Goal: Task Accomplishment & Management: Manage account settings

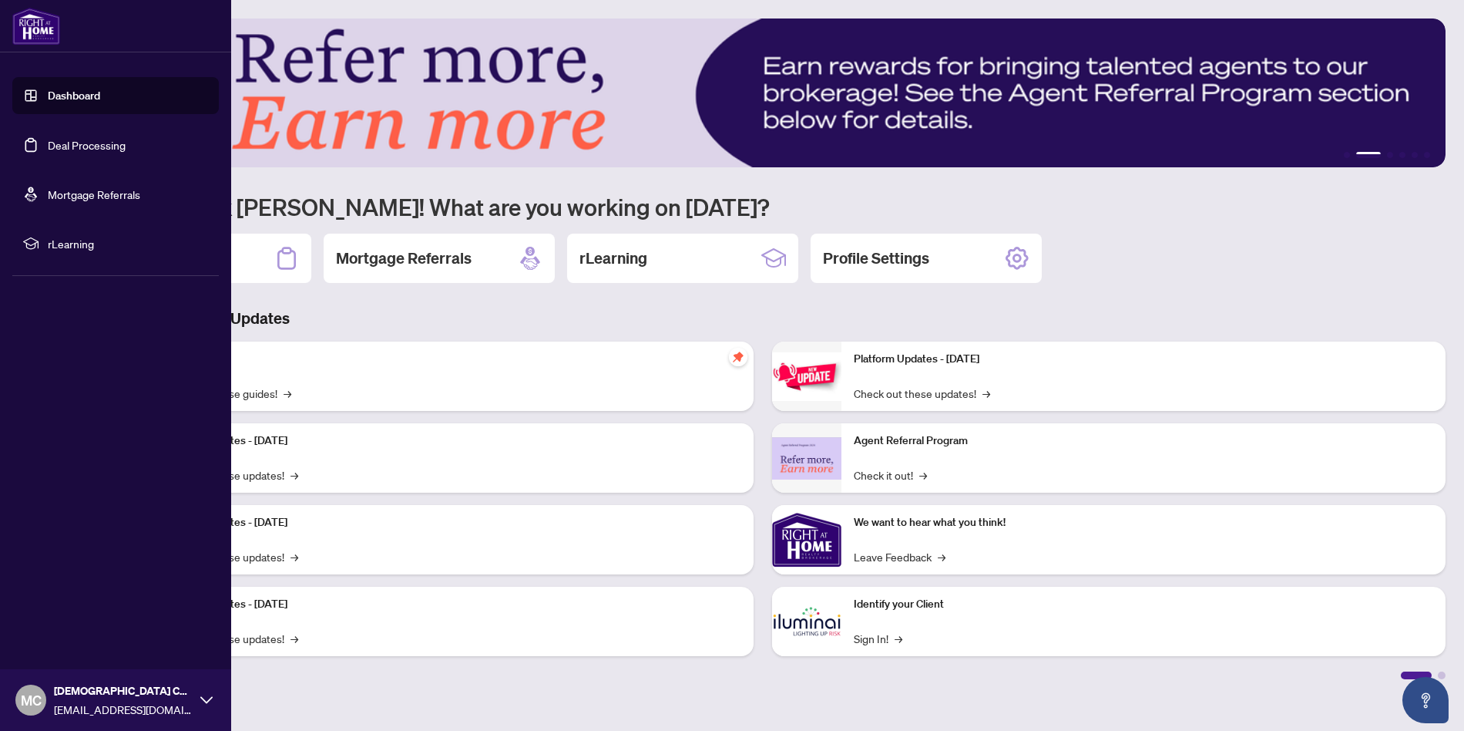
click at [66, 94] on link "Dashboard" at bounding box center [74, 96] width 52 height 14
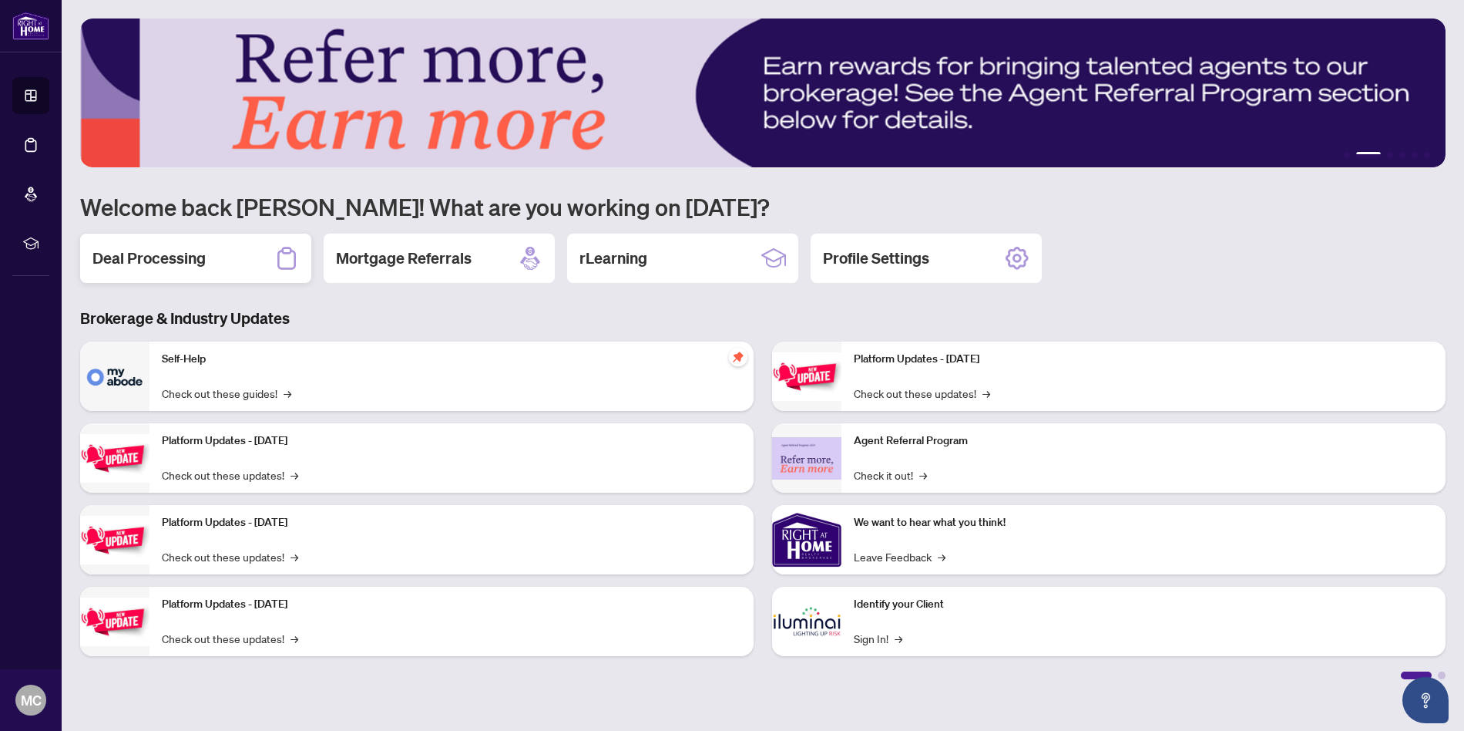
click at [229, 258] on div "Deal Processing" at bounding box center [195, 258] width 231 height 49
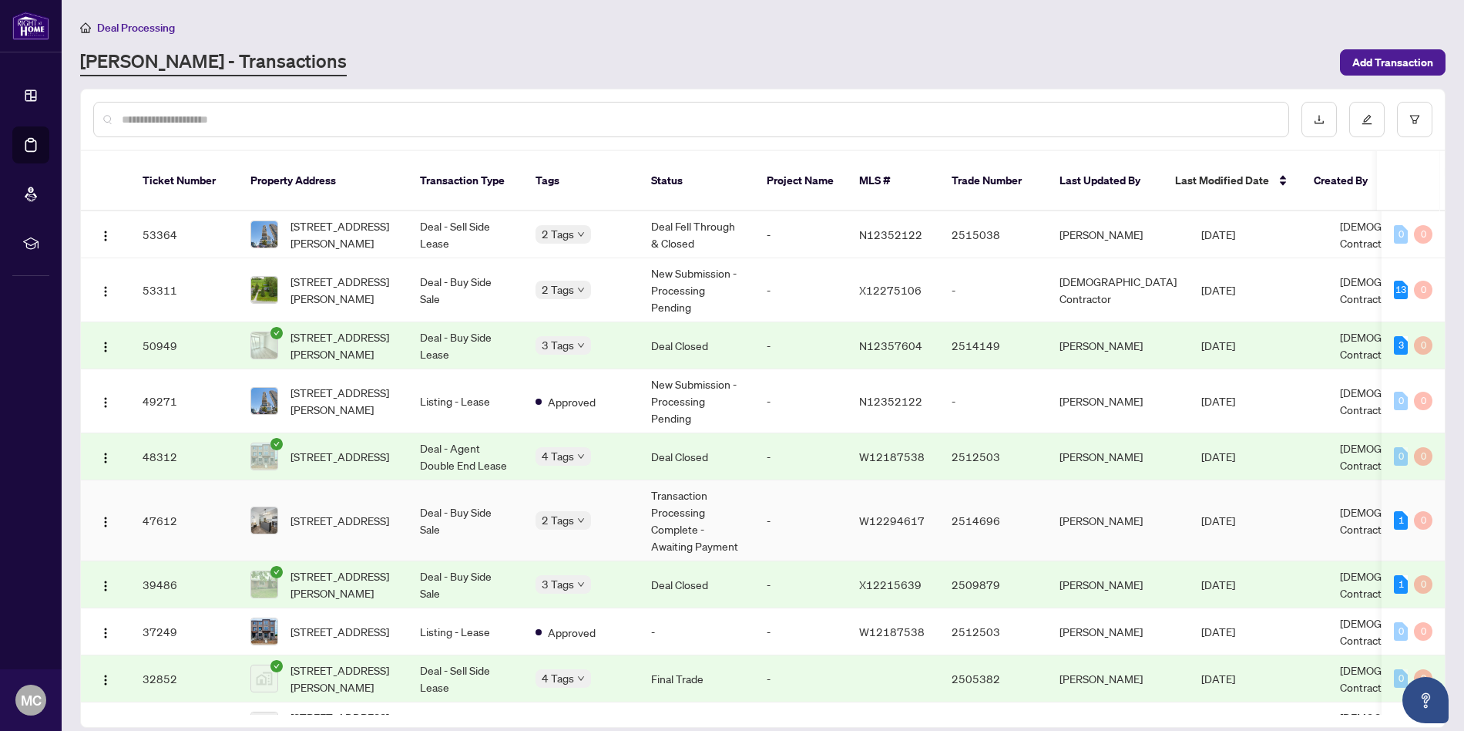
click at [681, 499] on td "Transaction Processing Complete - Awaiting Payment" at bounding box center [697, 520] width 116 height 81
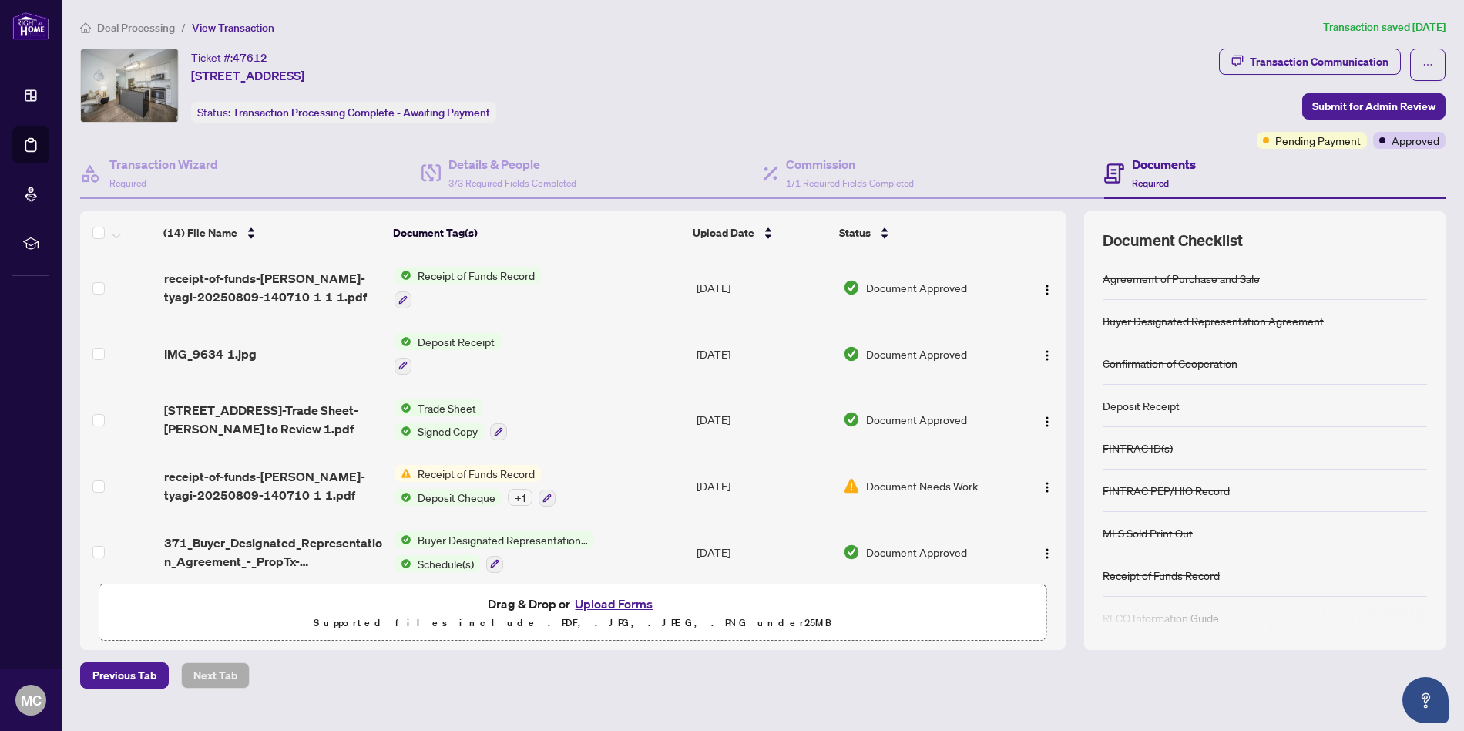
click at [109, 29] on span "Deal Processing" at bounding box center [136, 28] width 78 height 14
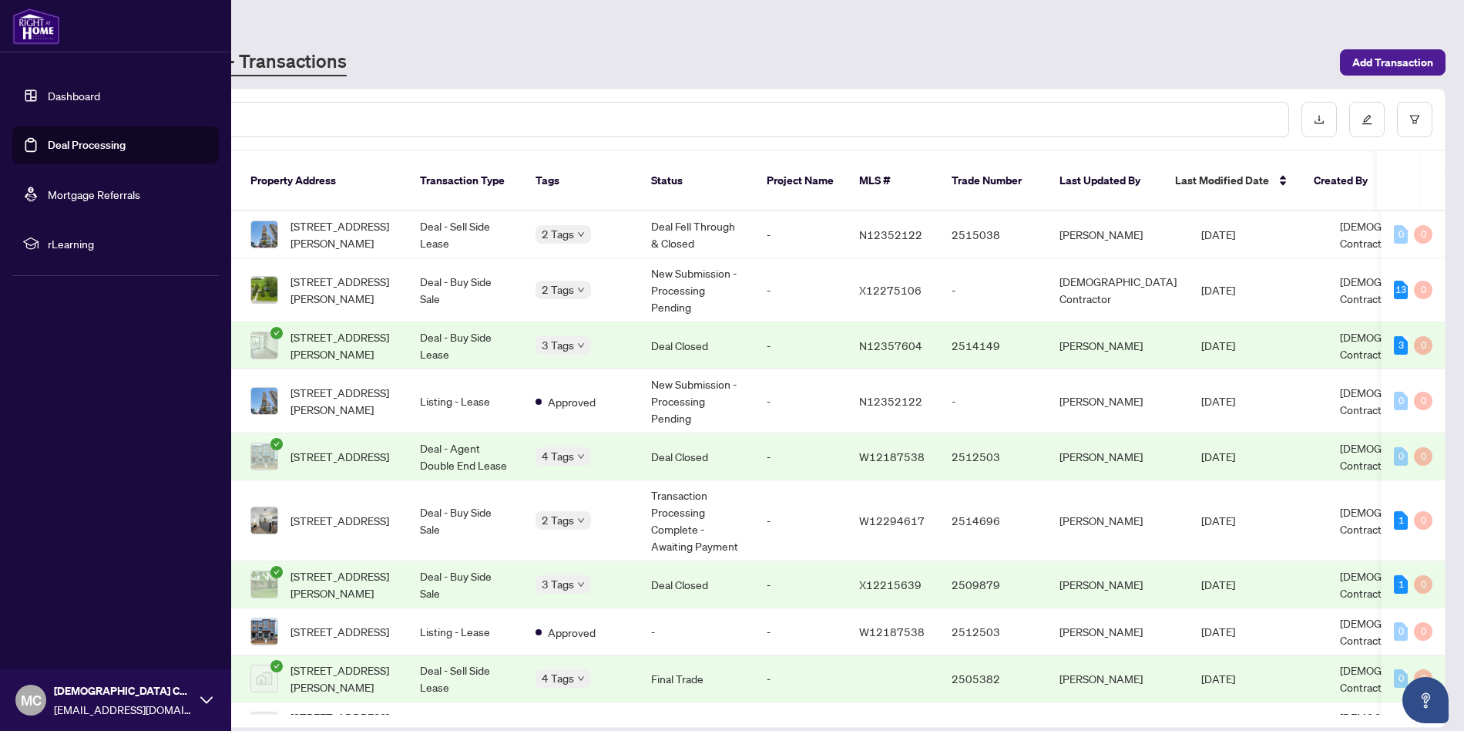
click at [66, 96] on link "Dashboard" at bounding box center [74, 96] width 52 height 14
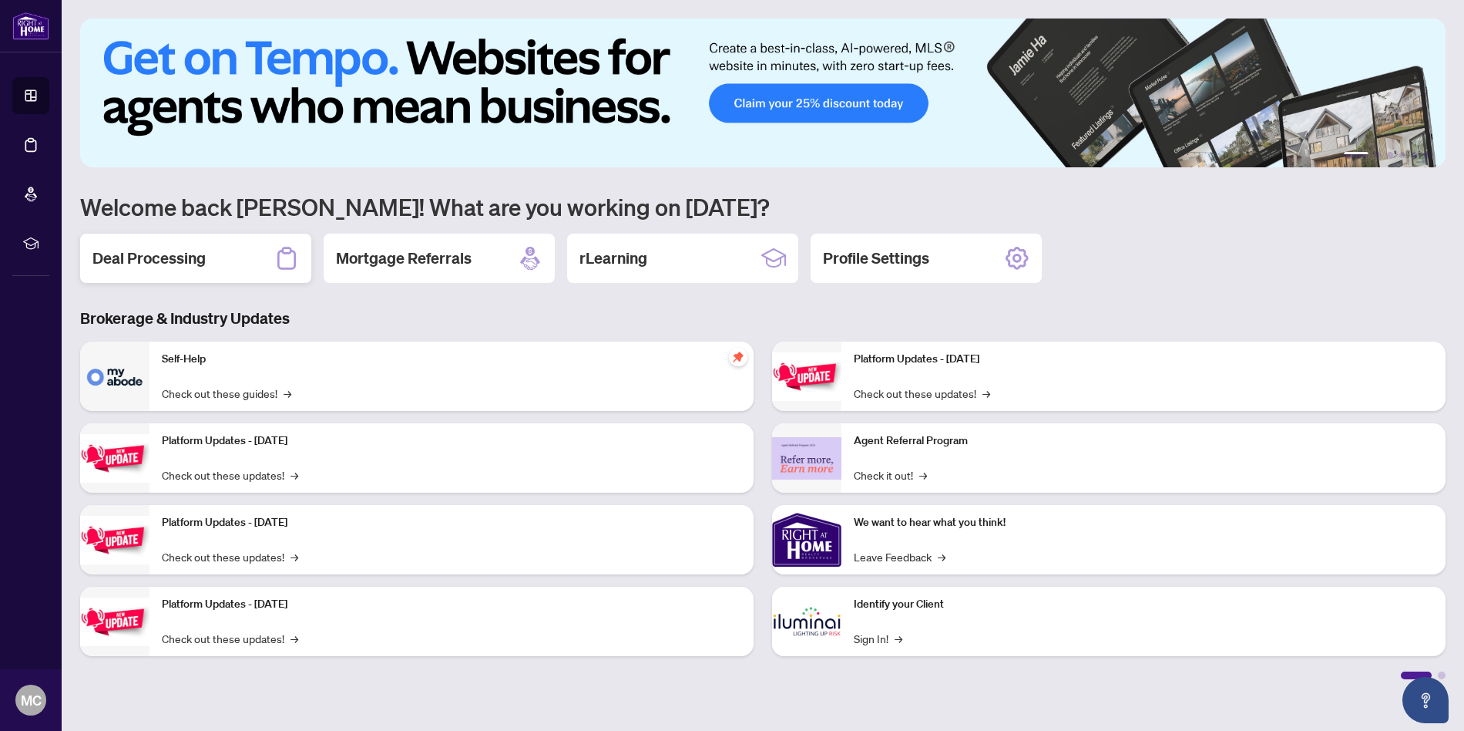
click at [174, 260] on h2 "Deal Processing" at bounding box center [148, 258] width 113 height 22
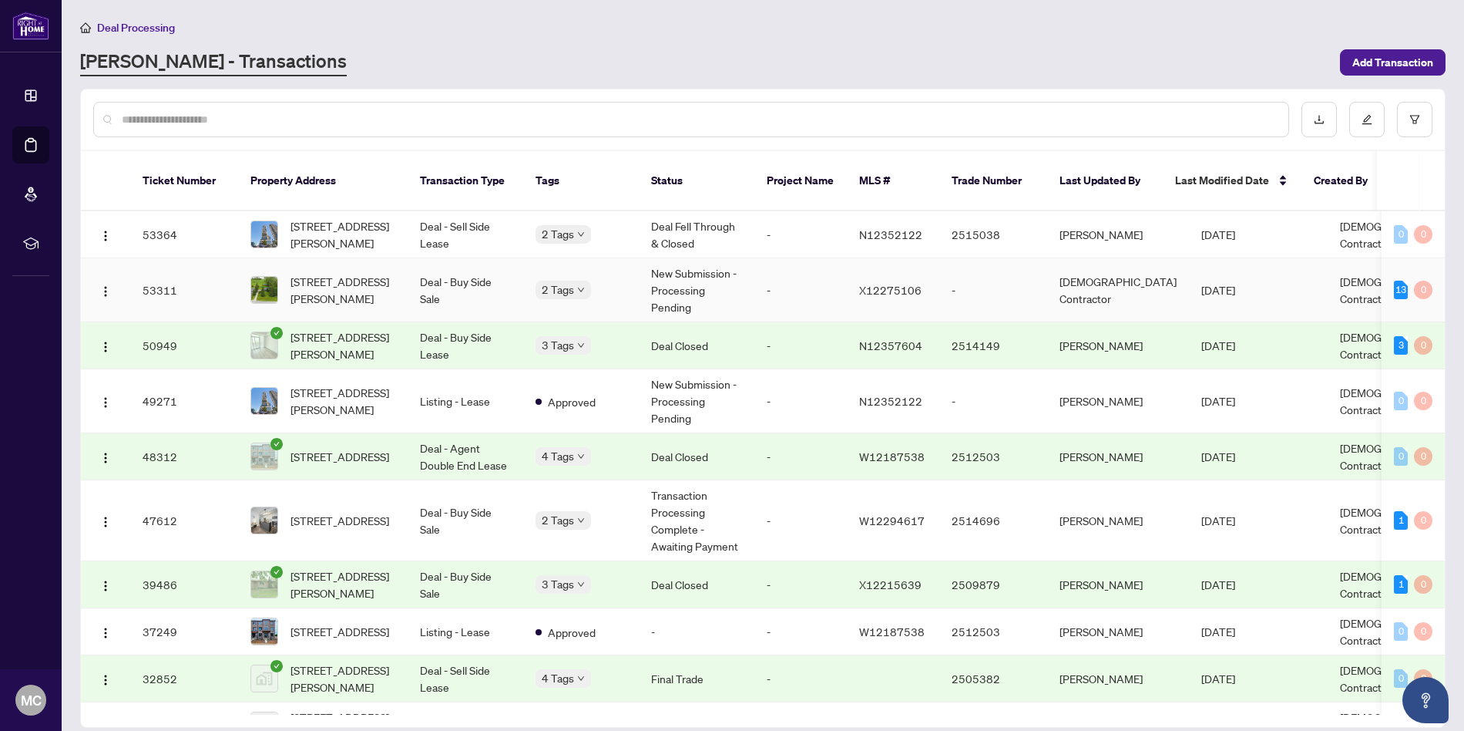
click at [485, 270] on td "Deal - Buy Side Sale" at bounding box center [466, 290] width 116 height 64
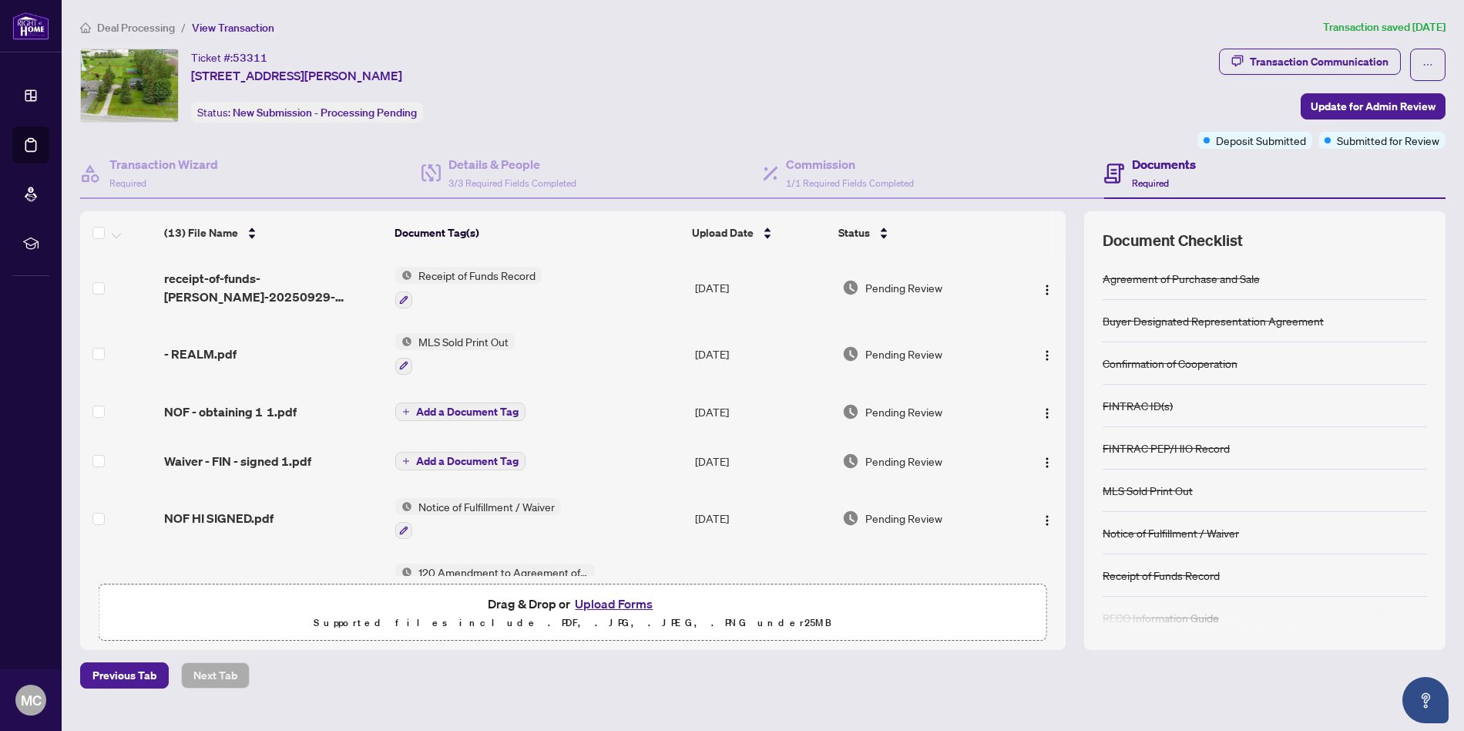
scroll to position [13, 0]
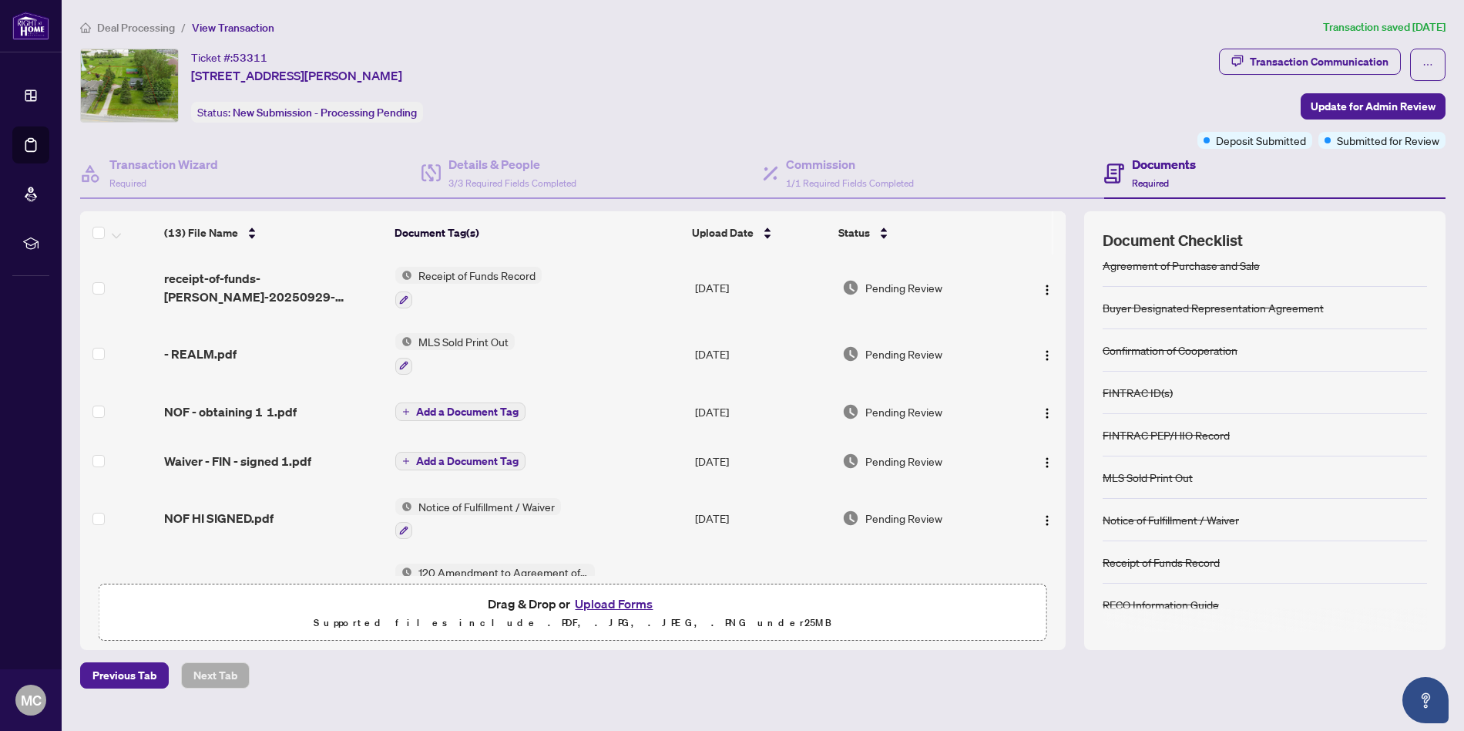
click at [119, 25] on span "Deal Processing" at bounding box center [136, 28] width 78 height 14
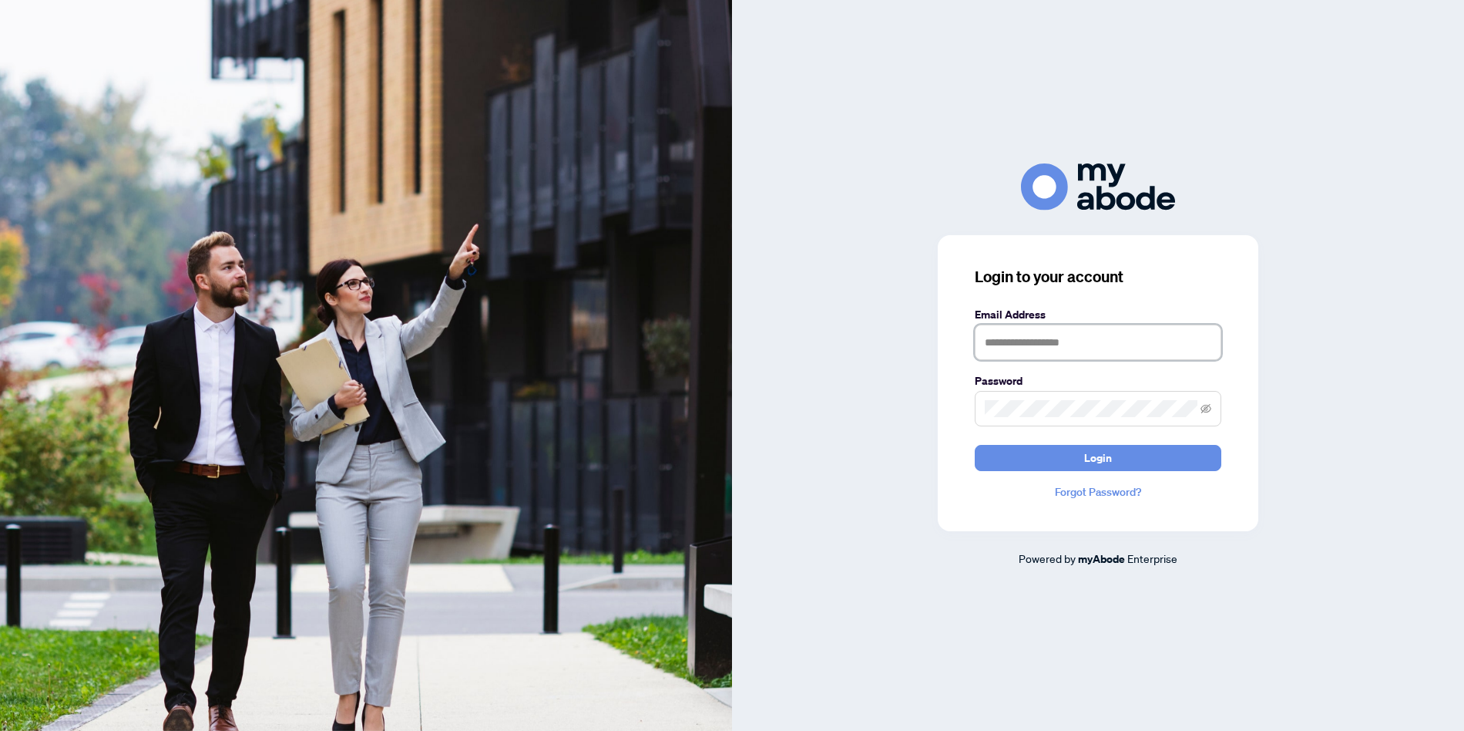
click at [1138, 339] on input "text" at bounding box center [1098, 341] width 247 height 35
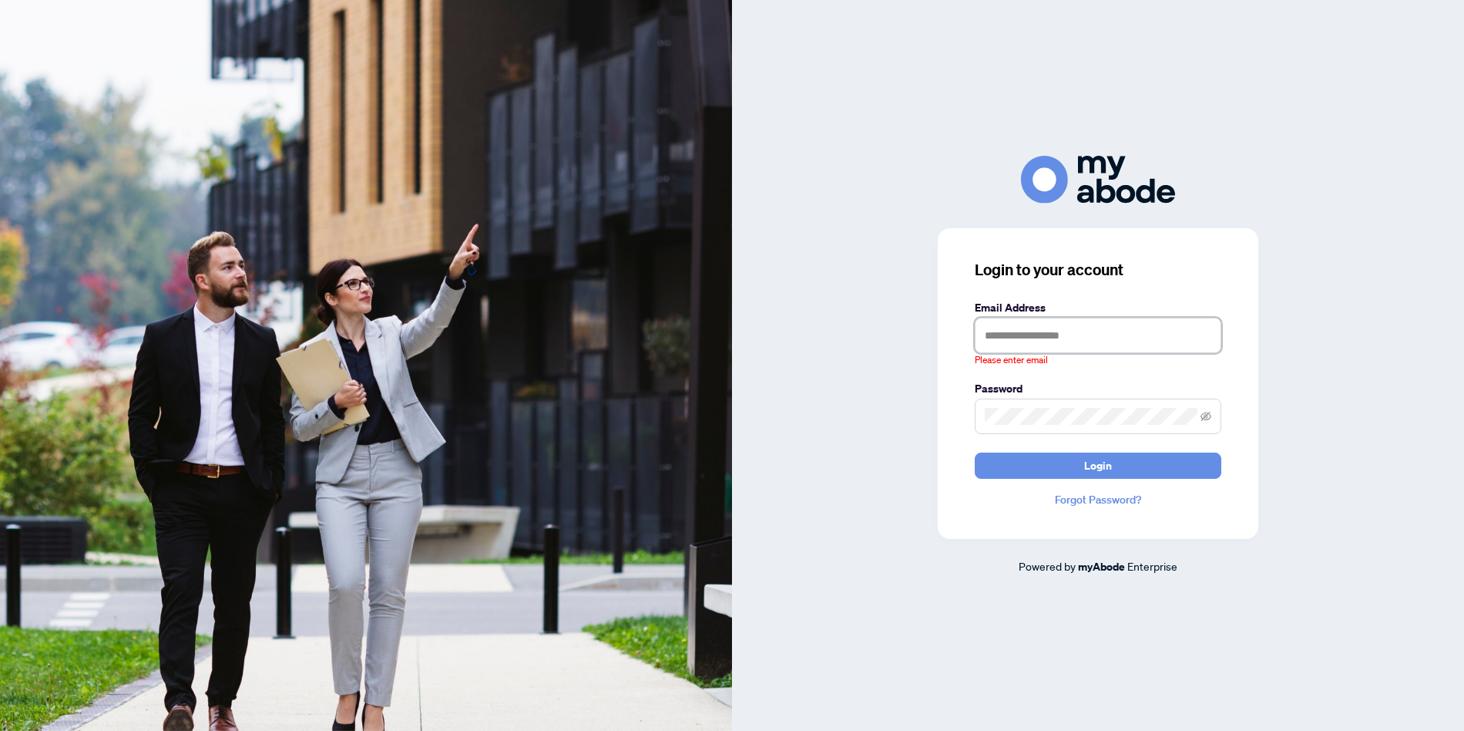
type input "**********"
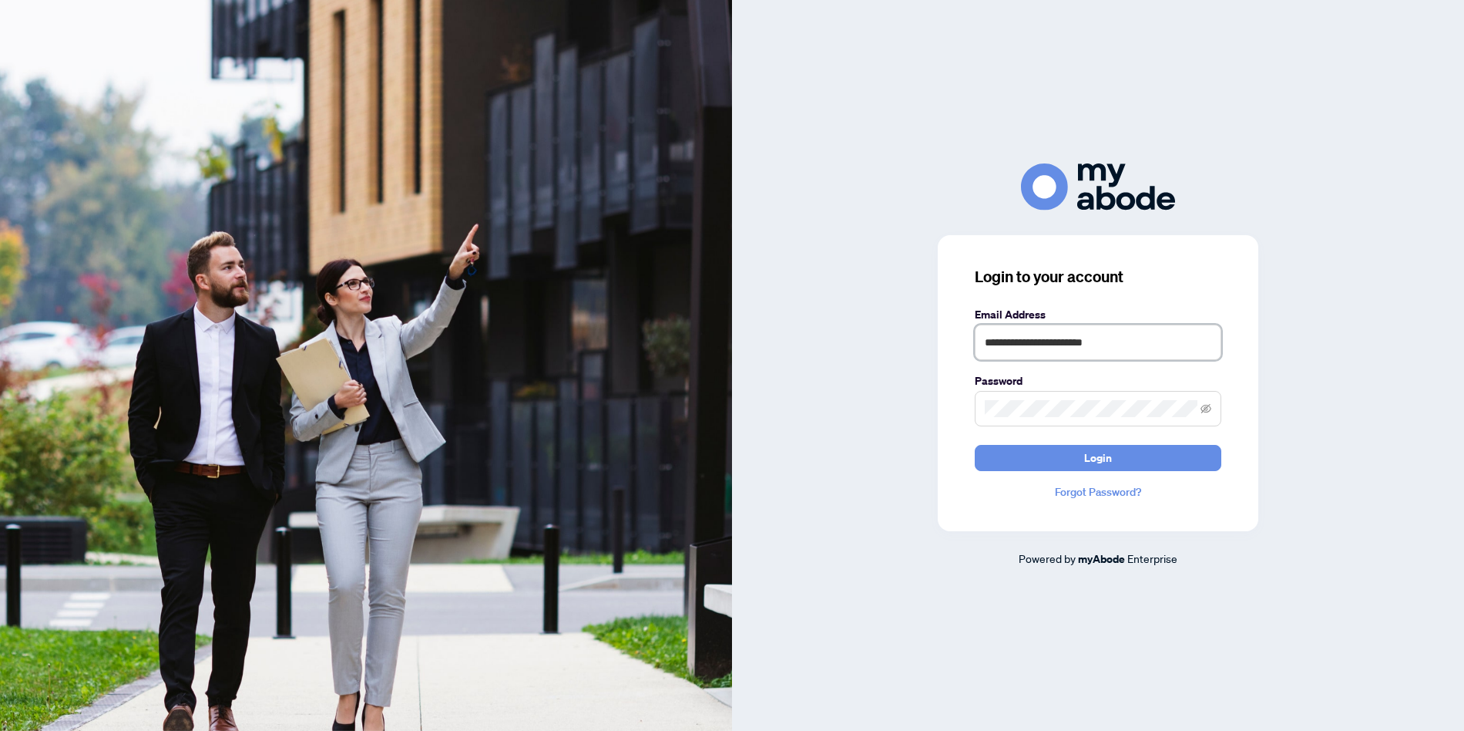
click at [975, 445] on button "Login" at bounding box center [1098, 458] width 247 height 26
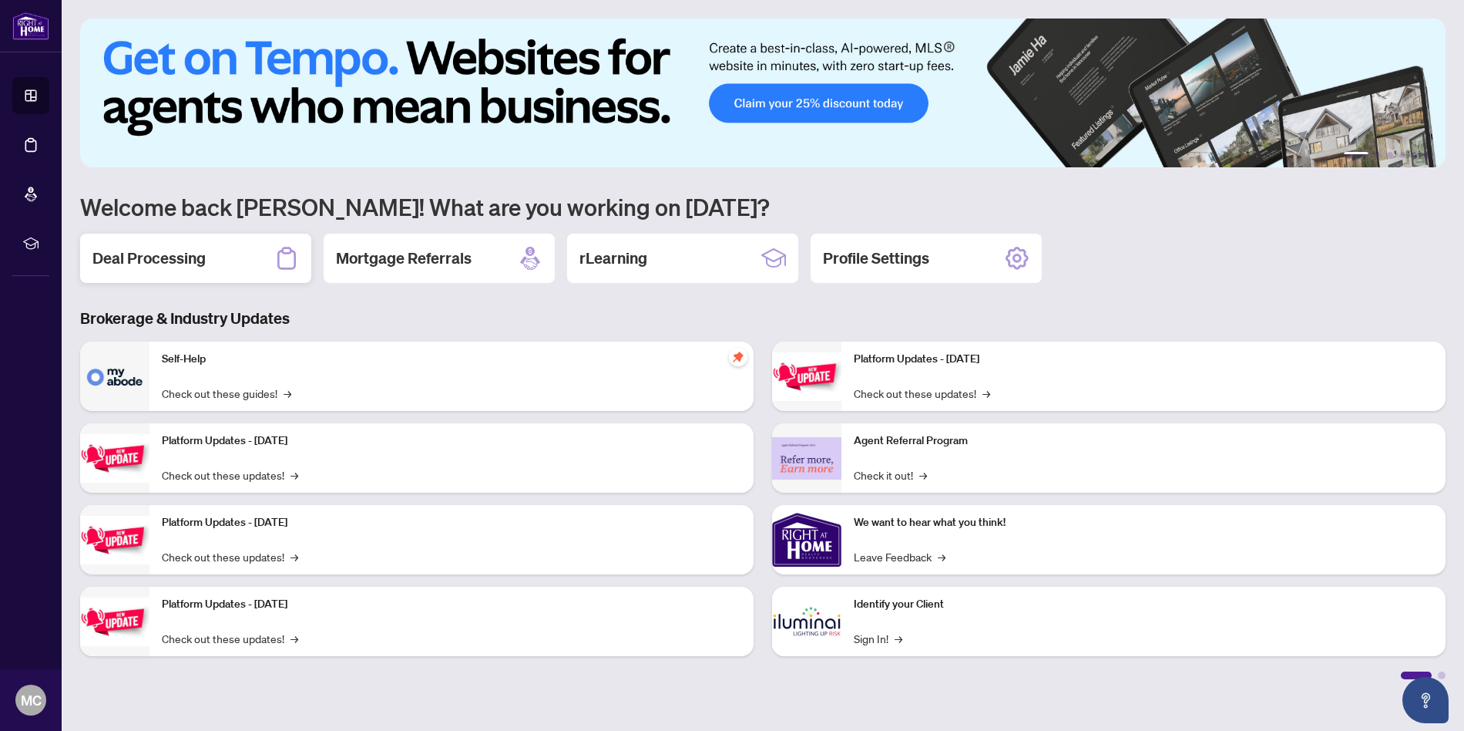
click at [147, 264] on h2 "Deal Processing" at bounding box center [148, 258] width 113 height 22
